Goal: Information Seeking & Learning: Learn about a topic

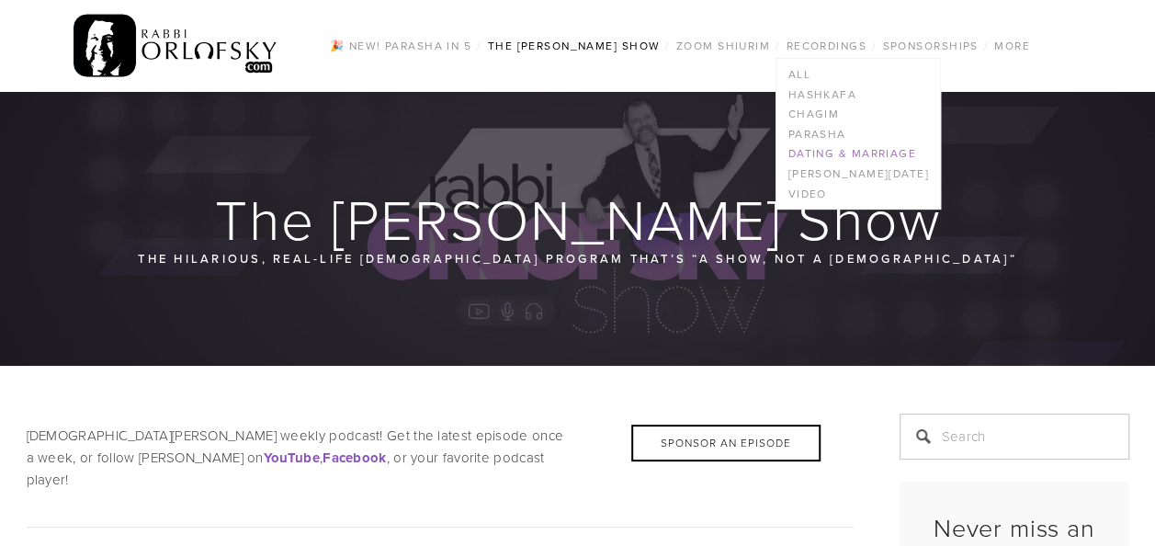
click at [824, 156] on link "Dating & Marriage" at bounding box center [857, 154] width 163 height 20
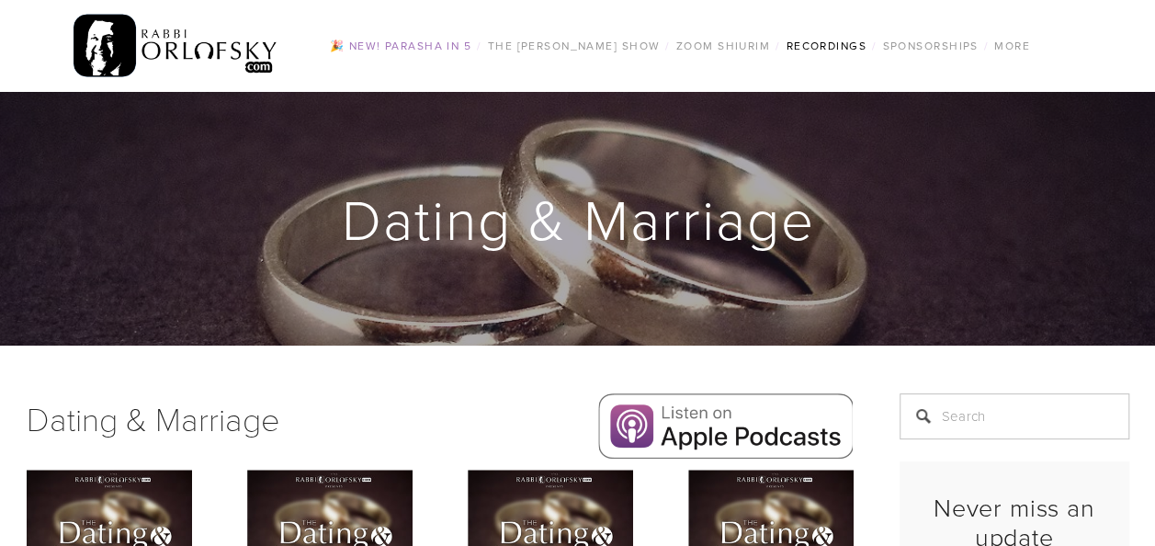
click at [397, 39] on link "🎉 NEW! Parasha in 5" at bounding box center [400, 46] width 152 height 24
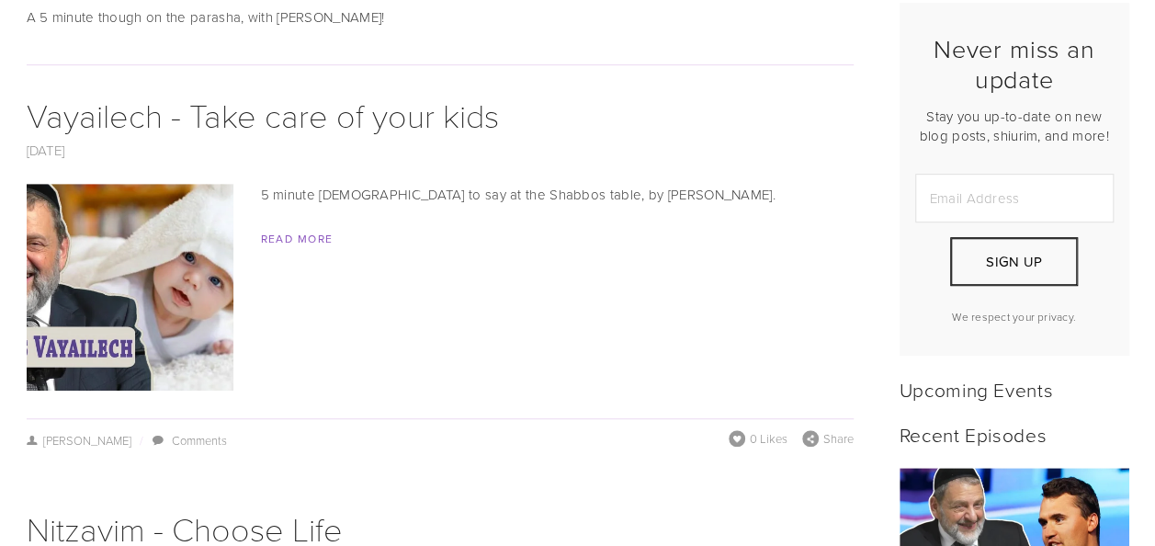
scroll to position [491, 0]
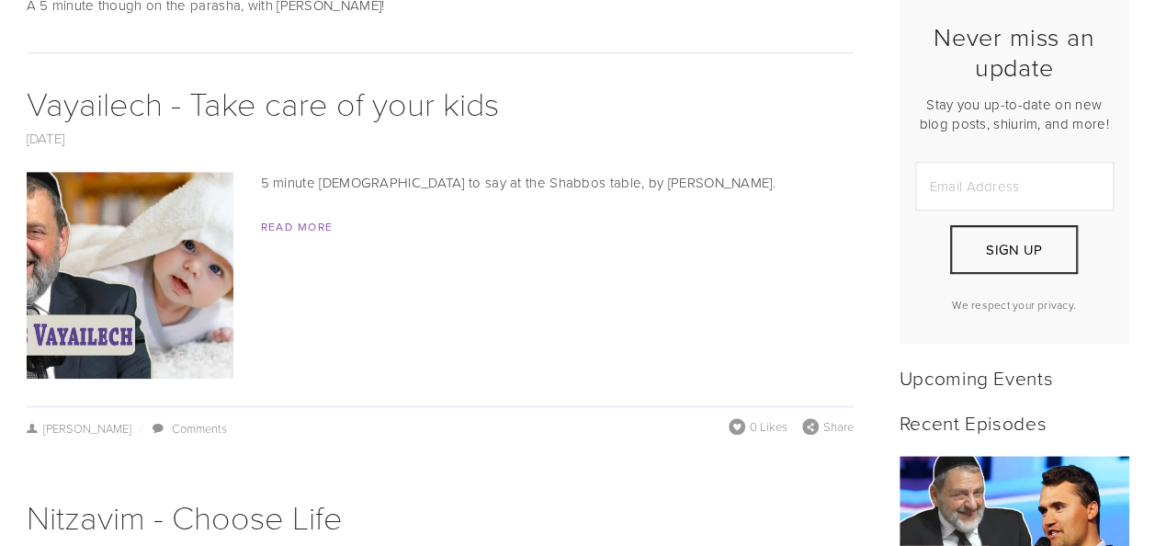
click at [152, 261] on img at bounding box center [129, 275] width 367 height 207
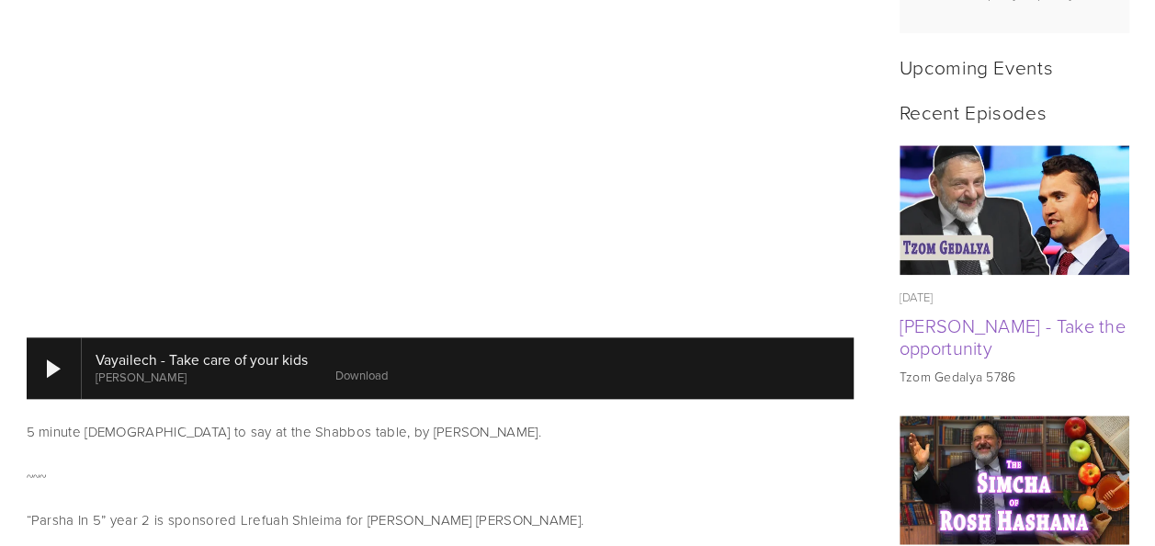
scroll to position [824, 0]
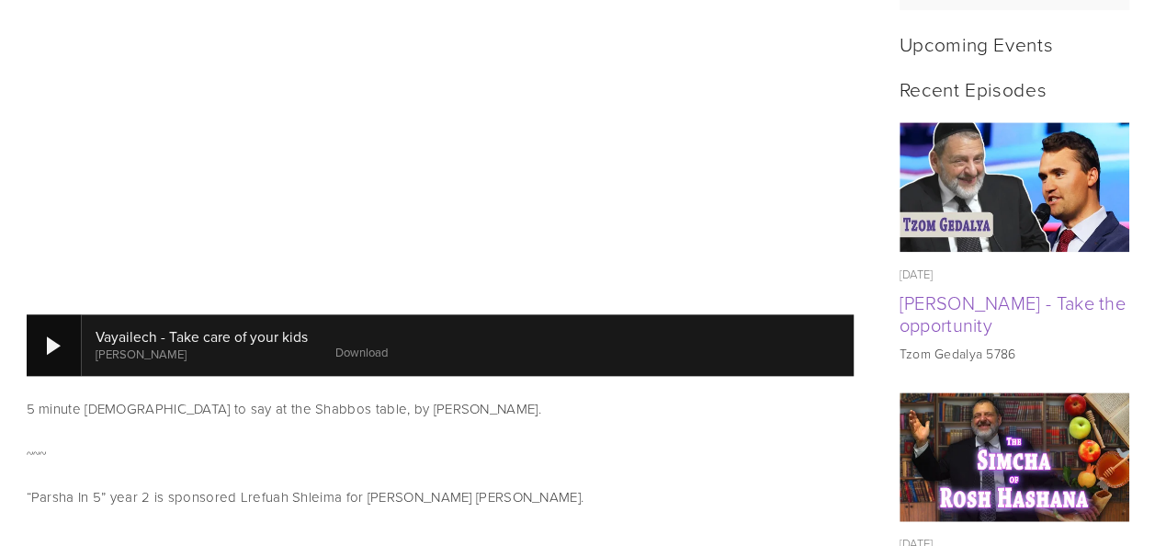
click at [36, 349] on div at bounding box center [54, 344] width 55 height 61
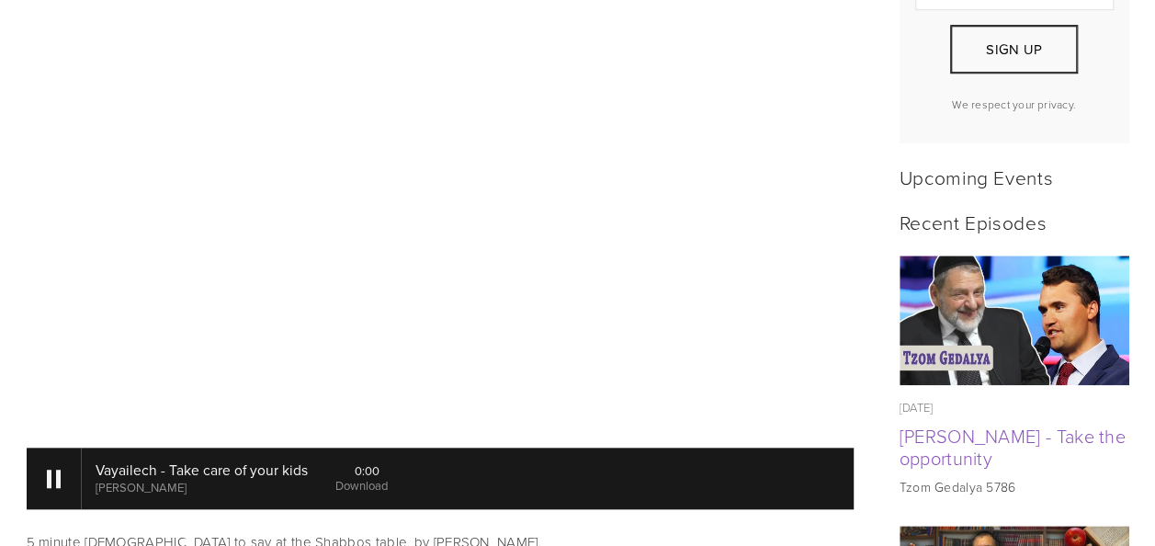
scroll to position [715, 0]
